Goal: Go to known website: Access a specific website the user already knows

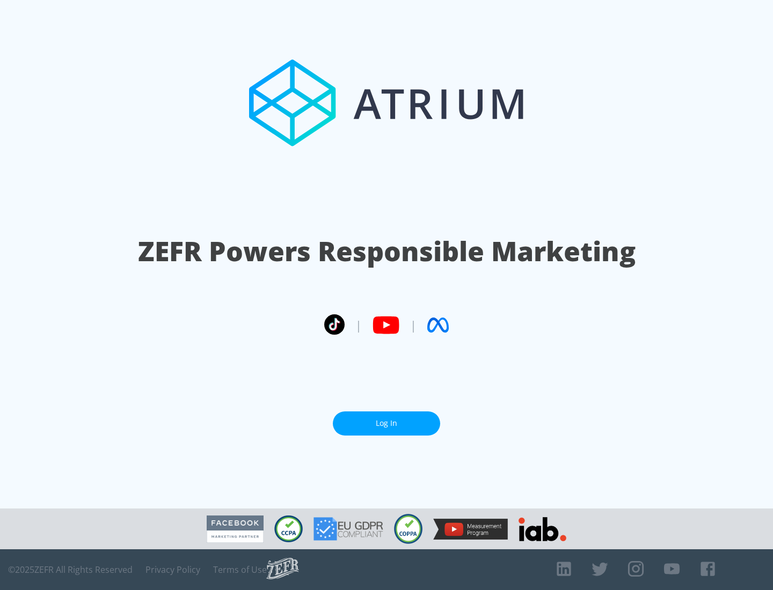
click at [386, 424] on link "Log In" at bounding box center [386, 424] width 107 height 24
